Goal: Check status: Check status

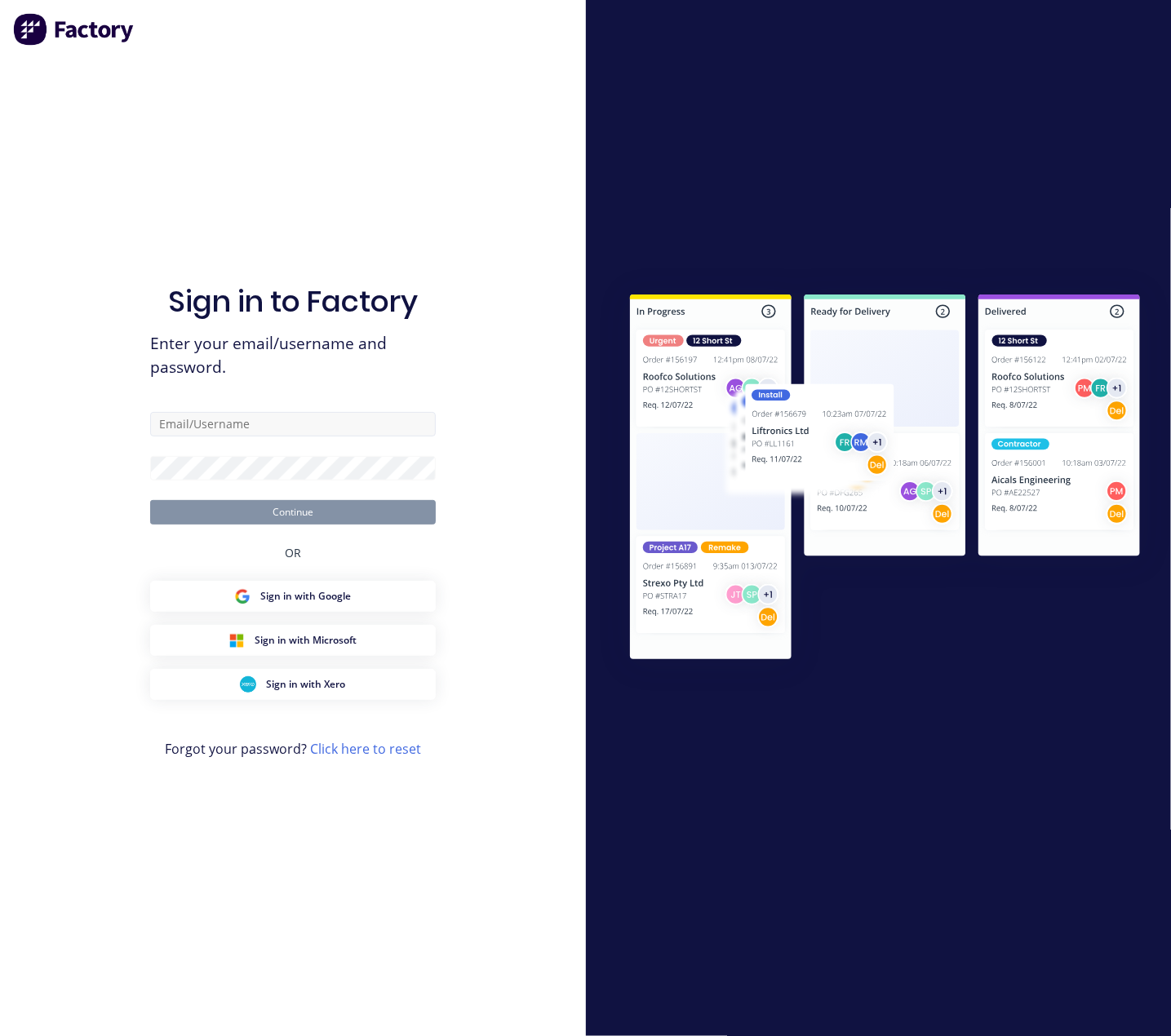
click at [284, 425] on input "text" at bounding box center [293, 425] width 285 height 24
type input "[PERSON_NAME][EMAIL_ADDRESS][PERSON_NAME][DOMAIN_NAME]"
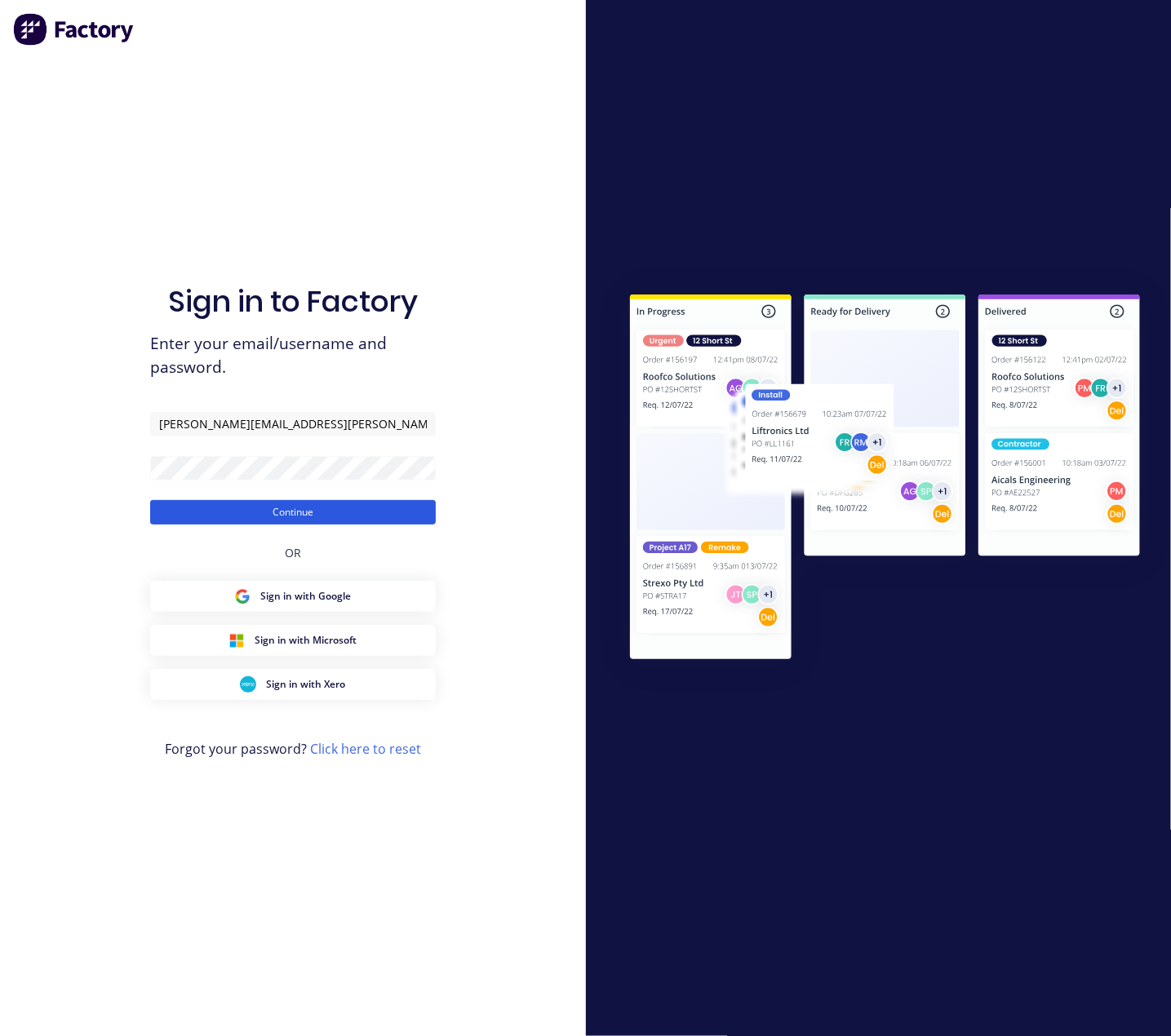
click at [342, 508] on button "Continue" at bounding box center [293, 513] width 285 height 24
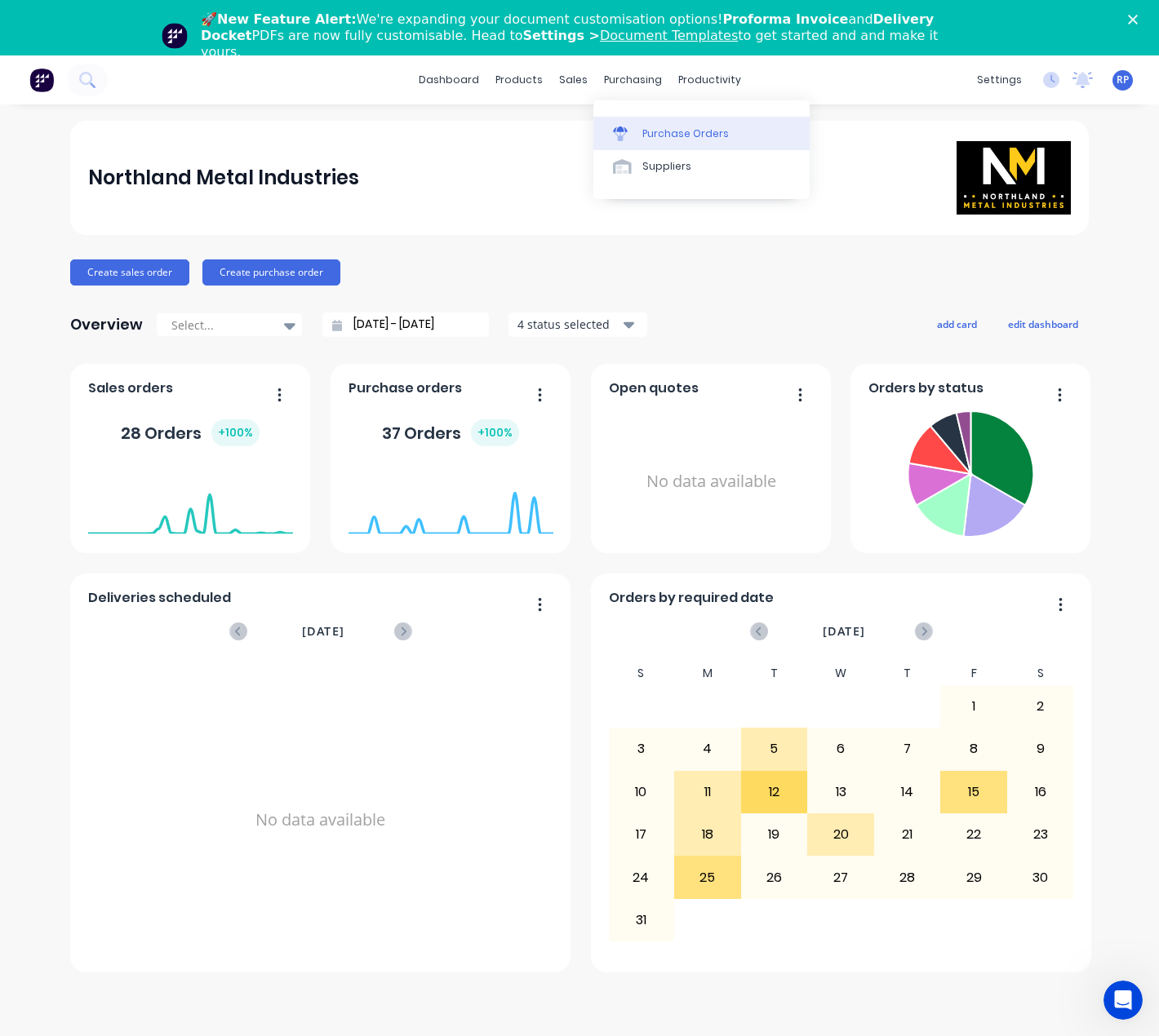
click at [682, 120] on link "Purchase Orders" at bounding box center [702, 132] width 216 height 33
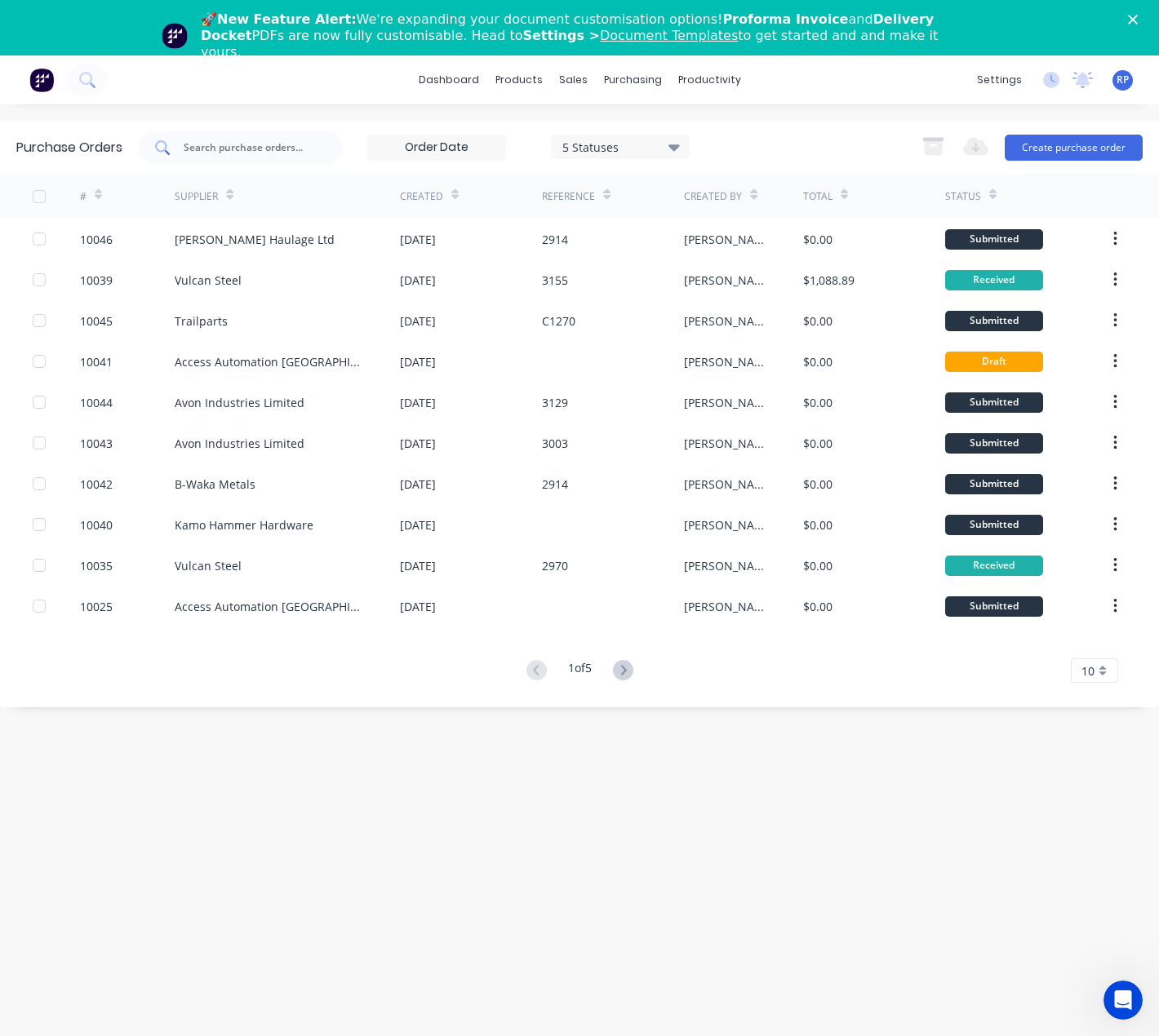
click at [259, 149] on input "text" at bounding box center [250, 147] width 135 height 16
type input "10037"
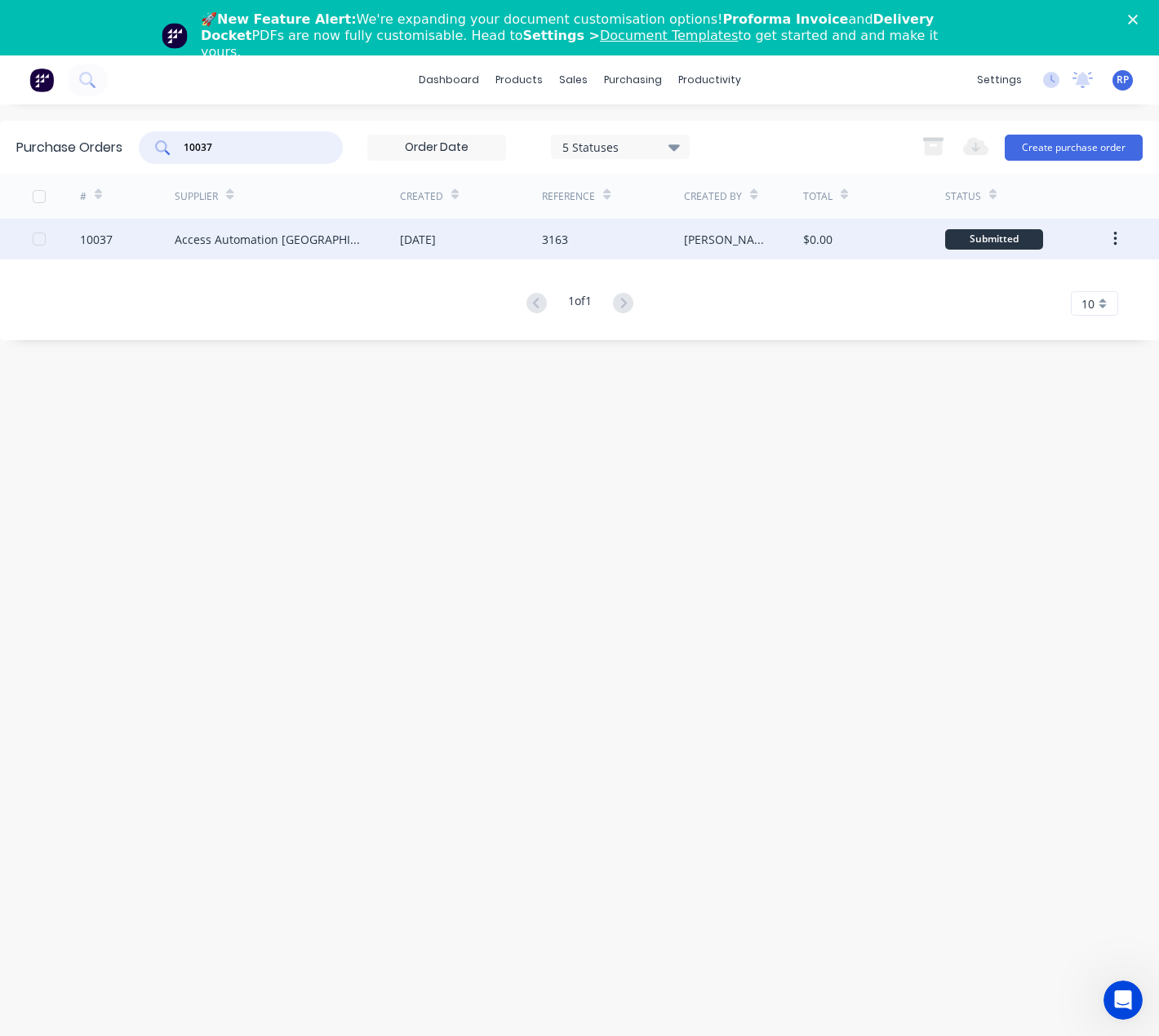
click at [357, 240] on div "Access Automation [GEOGRAPHIC_DATA] (Bella Holdings Ltd)" at bounding box center [270, 240] width 193 height 17
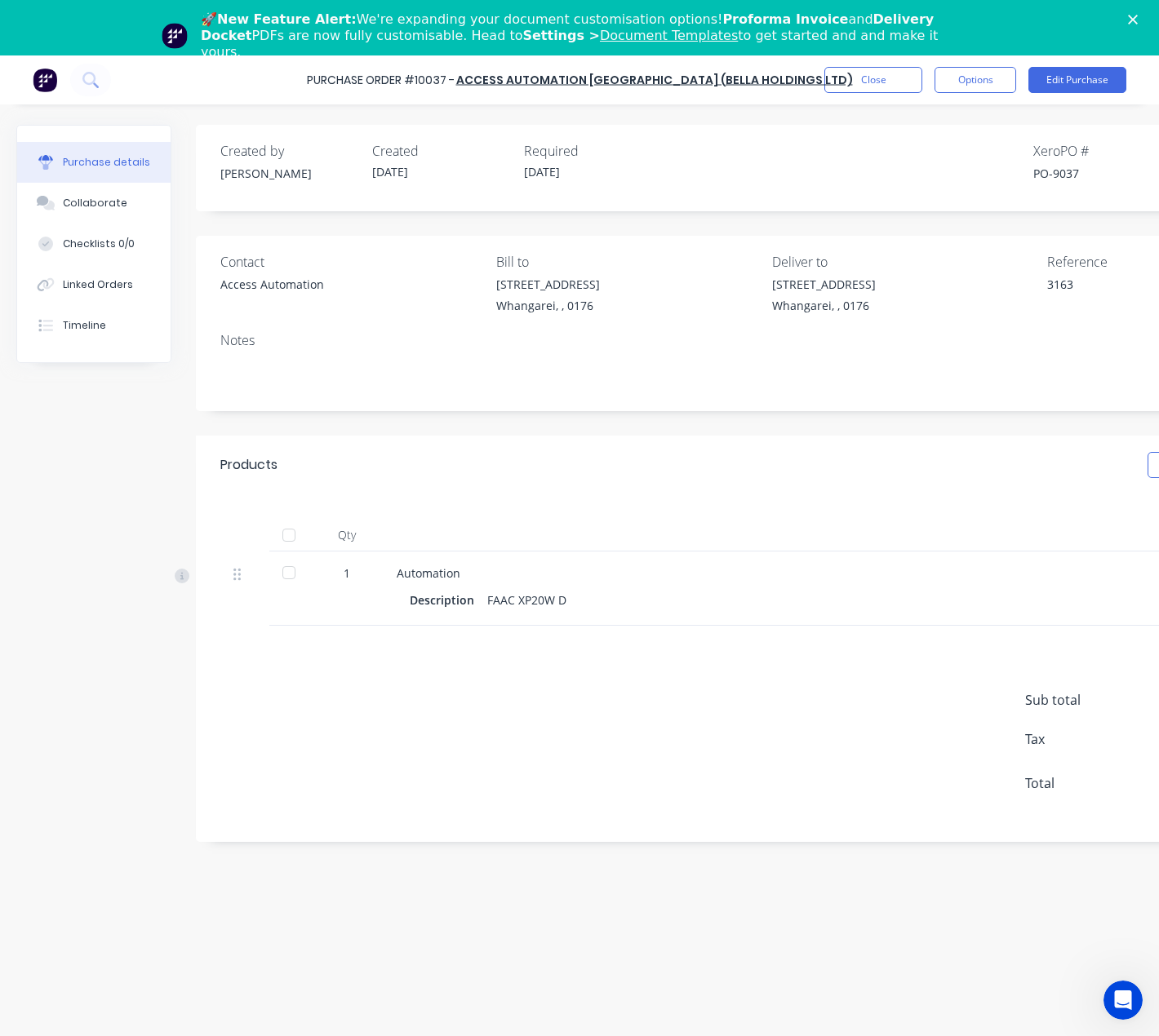
click at [128, 171] on button "Purchase details" at bounding box center [93, 162] width 153 height 40
click at [97, 164] on div "Purchase details" at bounding box center [106, 162] width 87 height 15
click at [887, 87] on button "Close" at bounding box center [873, 80] width 98 height 26
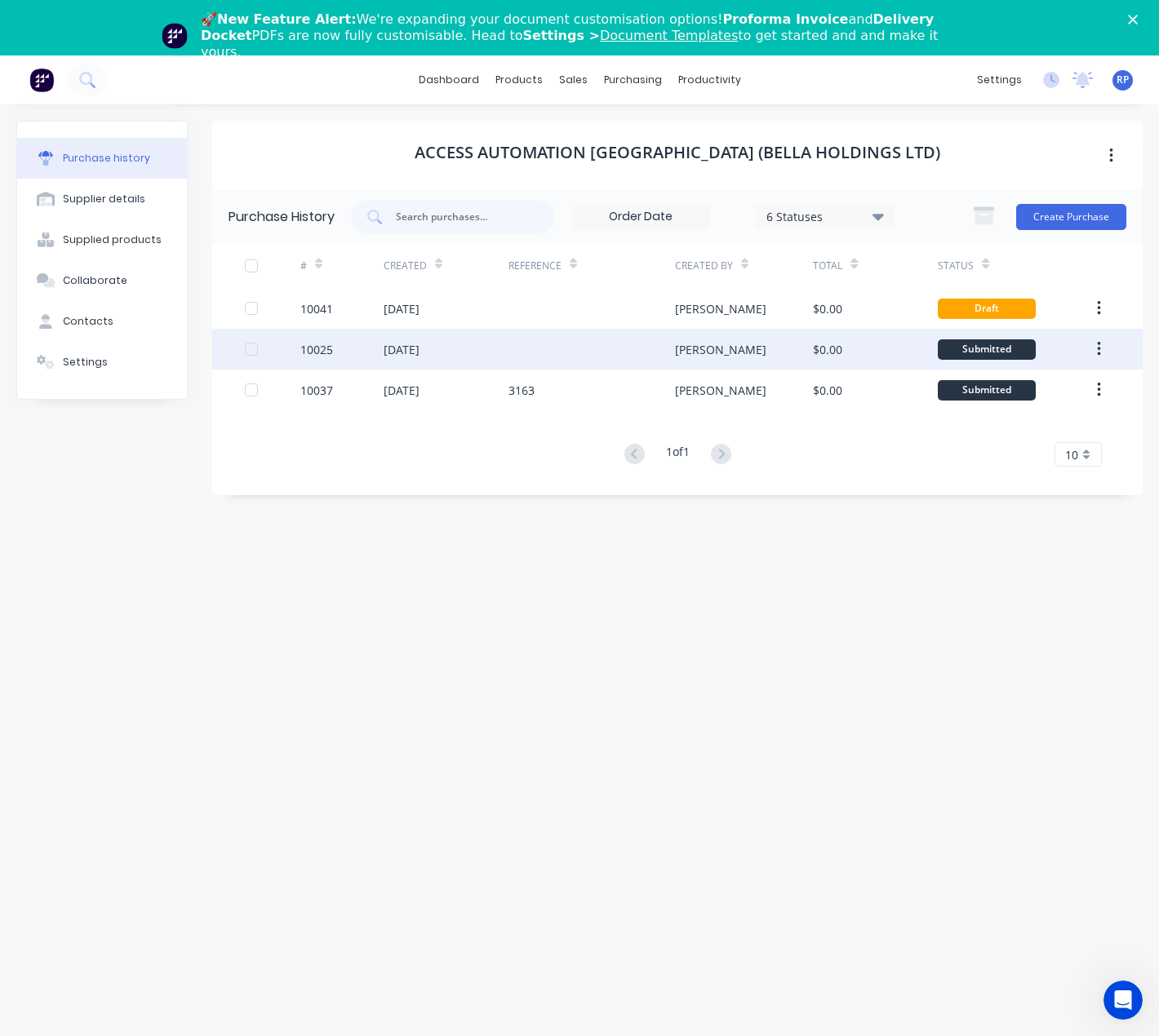
click at [420, 348] on div "[DATE]" at bounding box center [401, 349] width 36 height 17
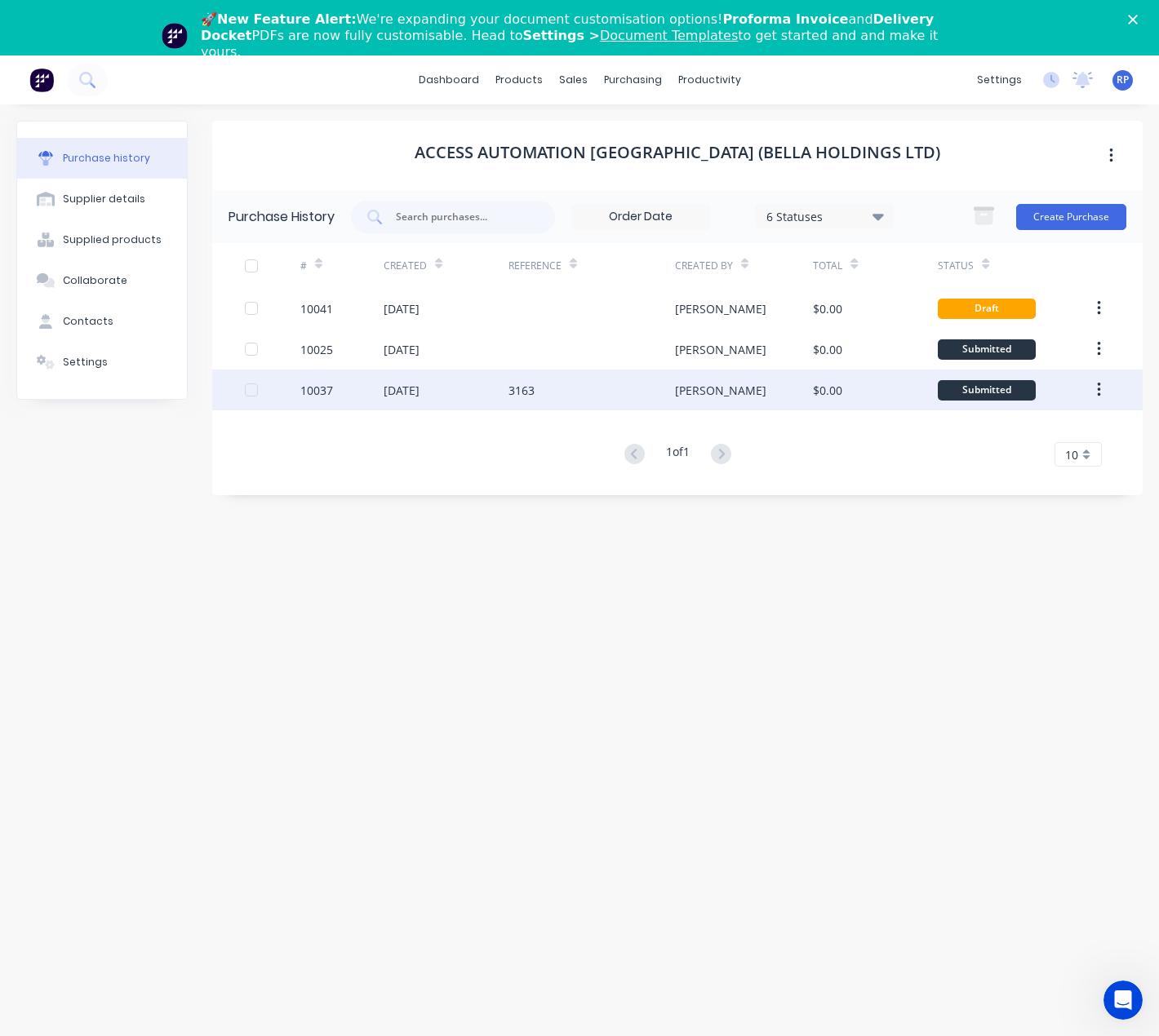
click at [420, 382] on div "[DATE]" at bounding box center [401, 391] width 36 height 17
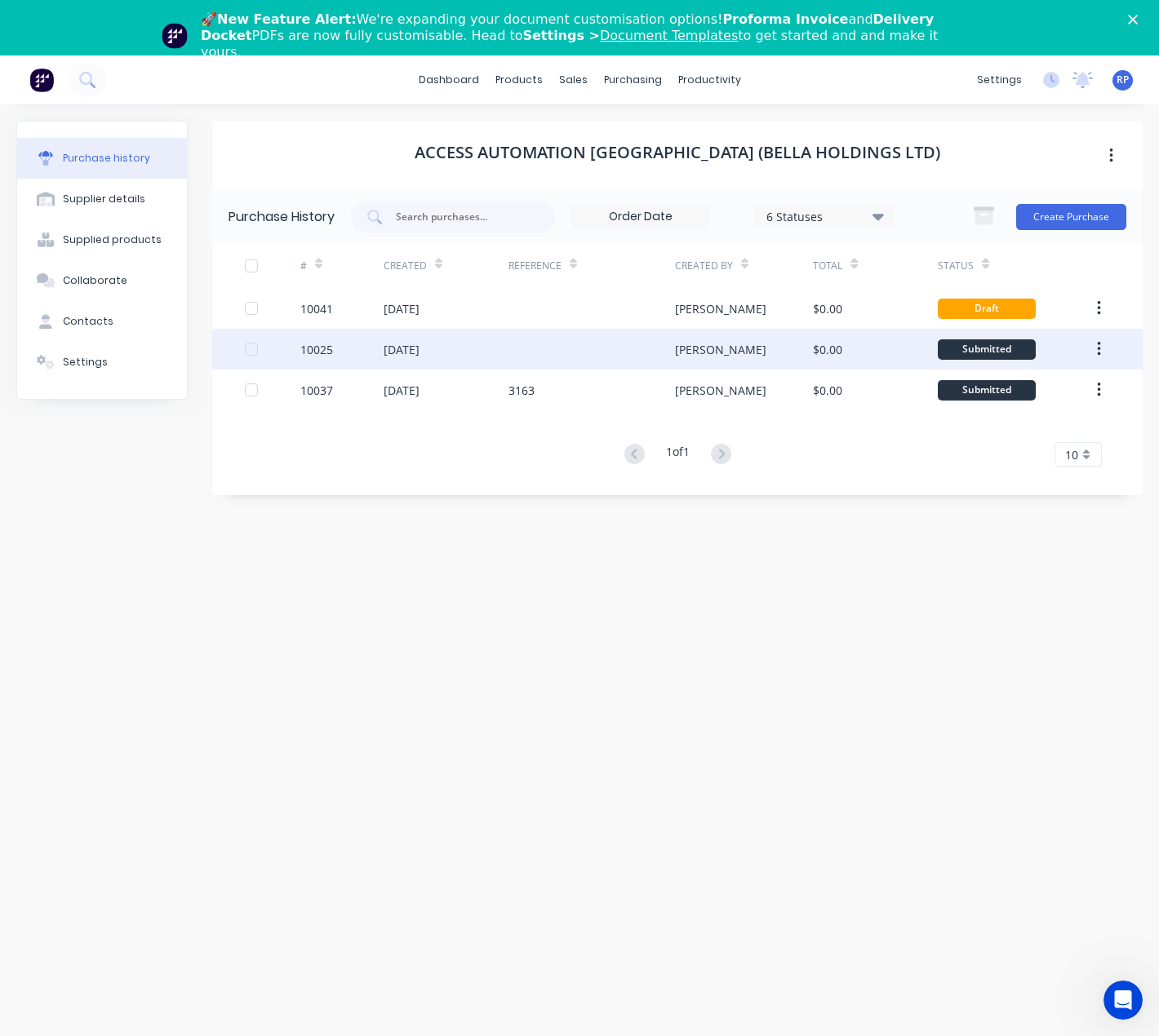
click at [400, 362] on div "[DATE]" at bounding box center [445, 348] width 125 height 40
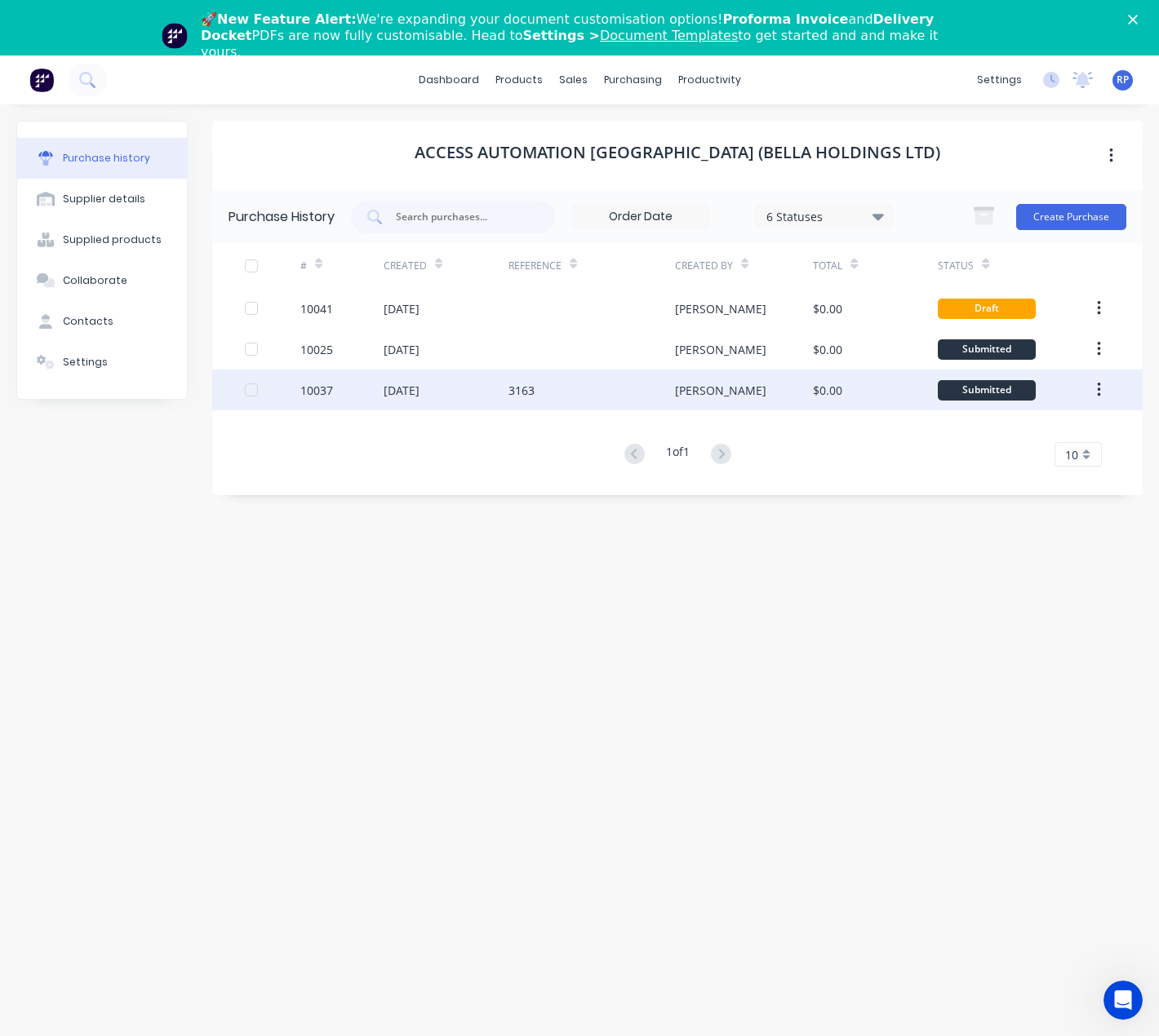
click at [420, 384] on div "[DATE]" at bounding box center [401, 391] width 36 height 17
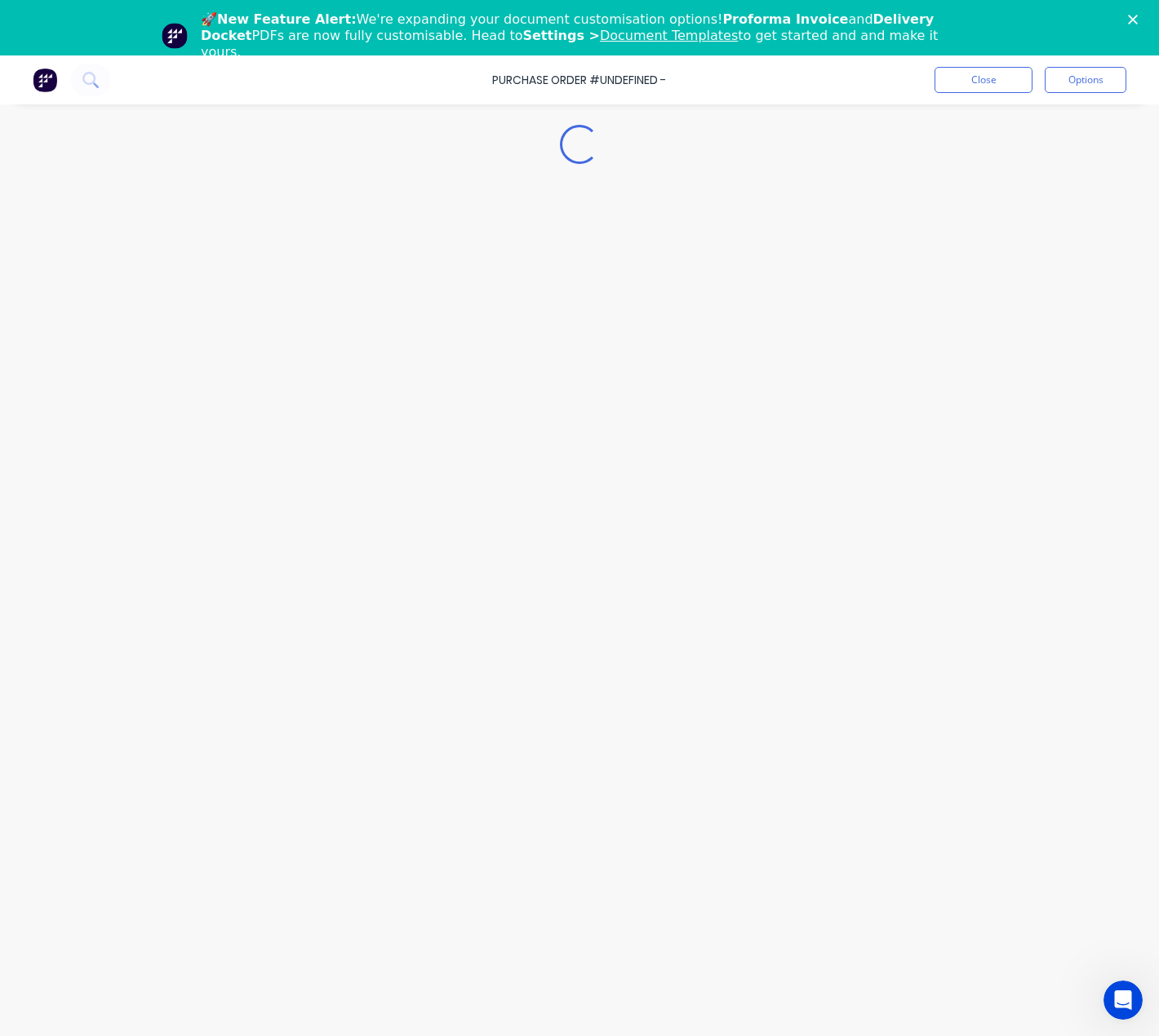
type textarea "x"
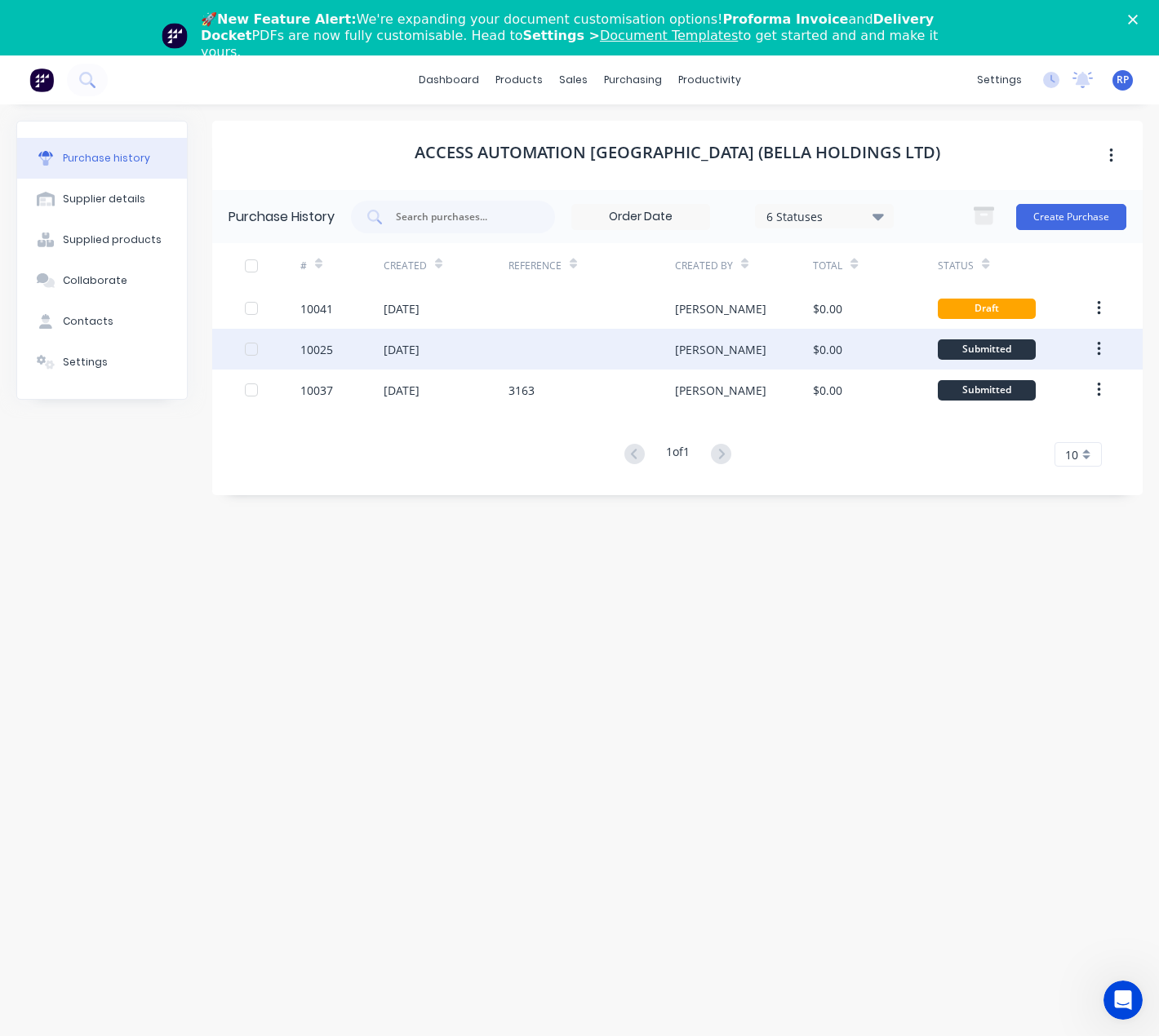
click at [410, 351] on div "[DATE]" at bounding box center [401, 349] width 36 height 17
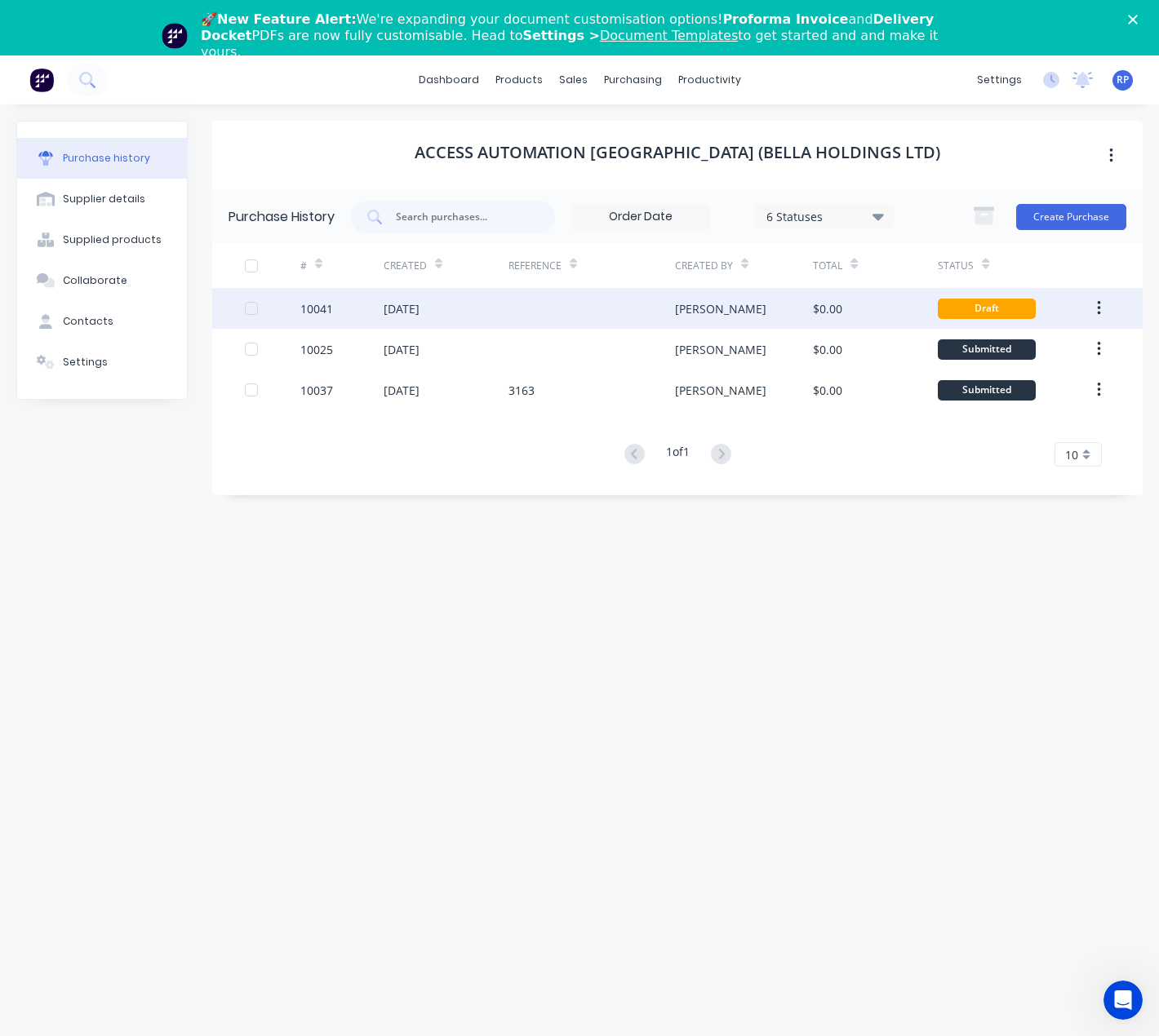
click at [465, 299] on div "[DATE]" at bounding box center [445, 308] width 125 height 40
